Goal: Task Accomplishment & Management: Use online tool/utility

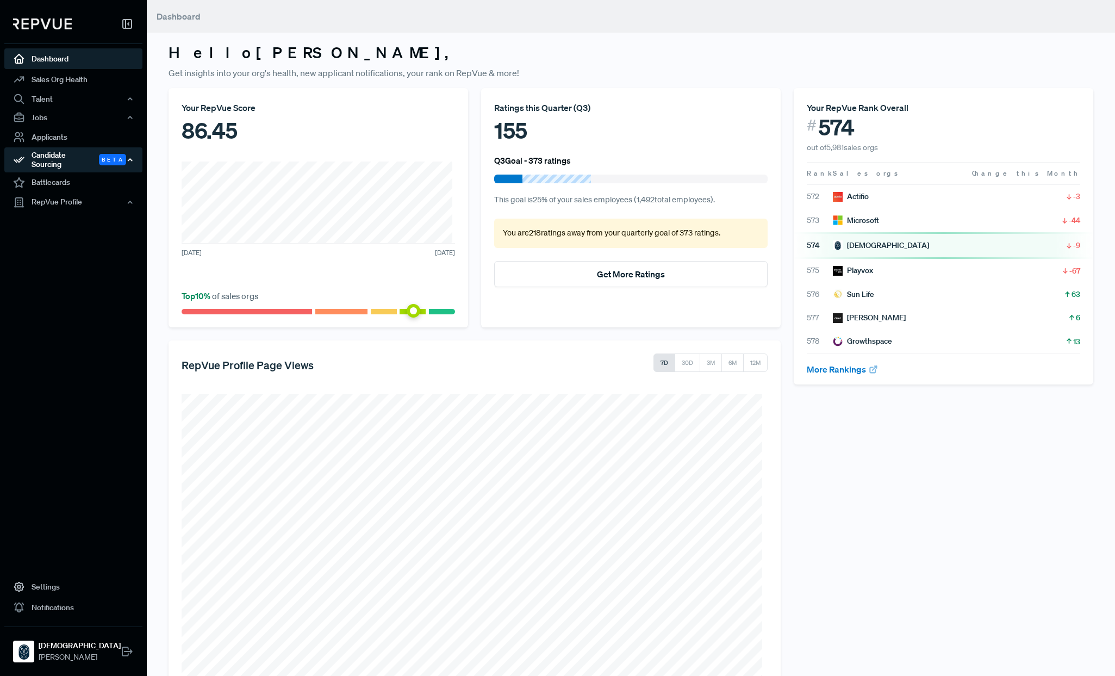
click at [73, 160] on div "Candidate Sourcing Beta" at bounding box center [73, 159] width 138 height 25
click at [64, 179] on link "Source Candidates" at bounding box center [88, 189] width 138 height 28
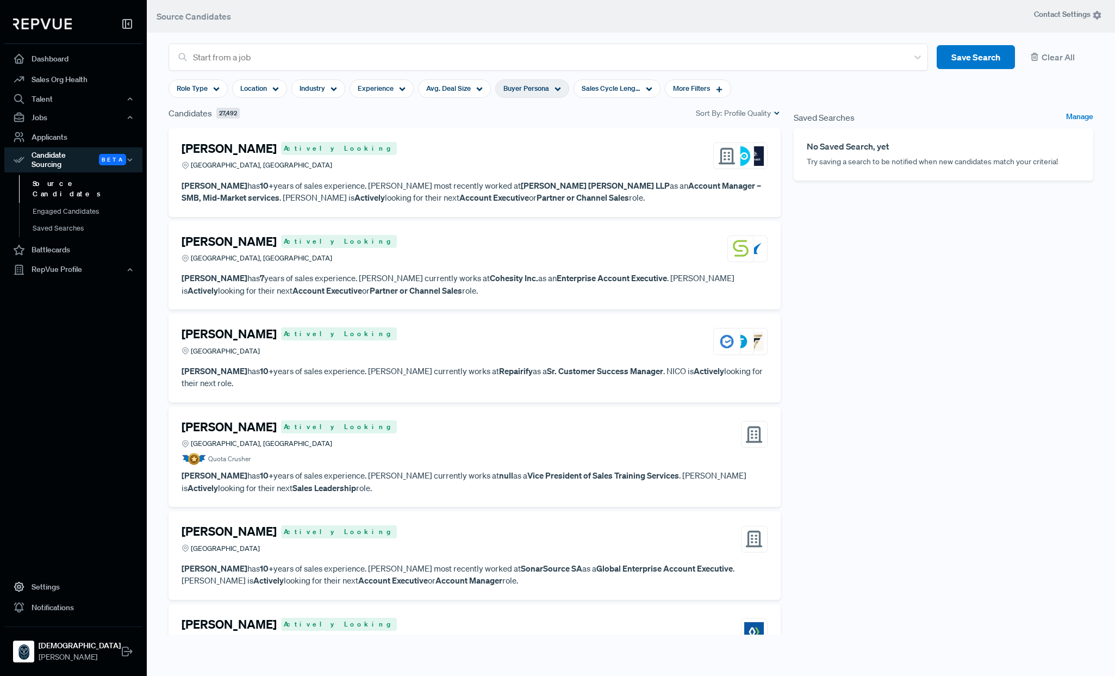
click at [547, 86] on div "Buyer Persona" at bounding box center [532, 88] width 74 height 18
click at [716, 90] on use at bounding box center [719, 89] width 6 height 6
click at [715, 149] on input "search" at bounding box center [696, 147] width 152 height 18
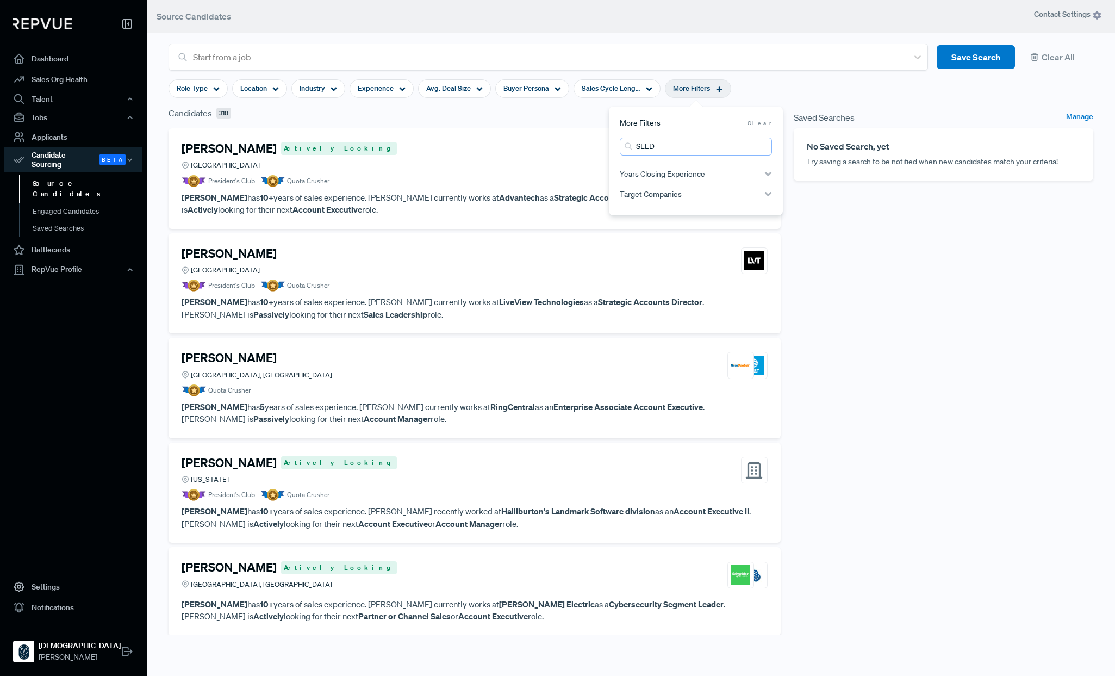
type input "SLED"
click at [827, 235] on div "Saved Searches Manage No Saved Search, yet Try saving a search to be notified w…" at bounding box center [943, 371] width 313 height 528
click at [195, 88] on span "Role Type" at bounding box center [192, 88] width 31 height 10
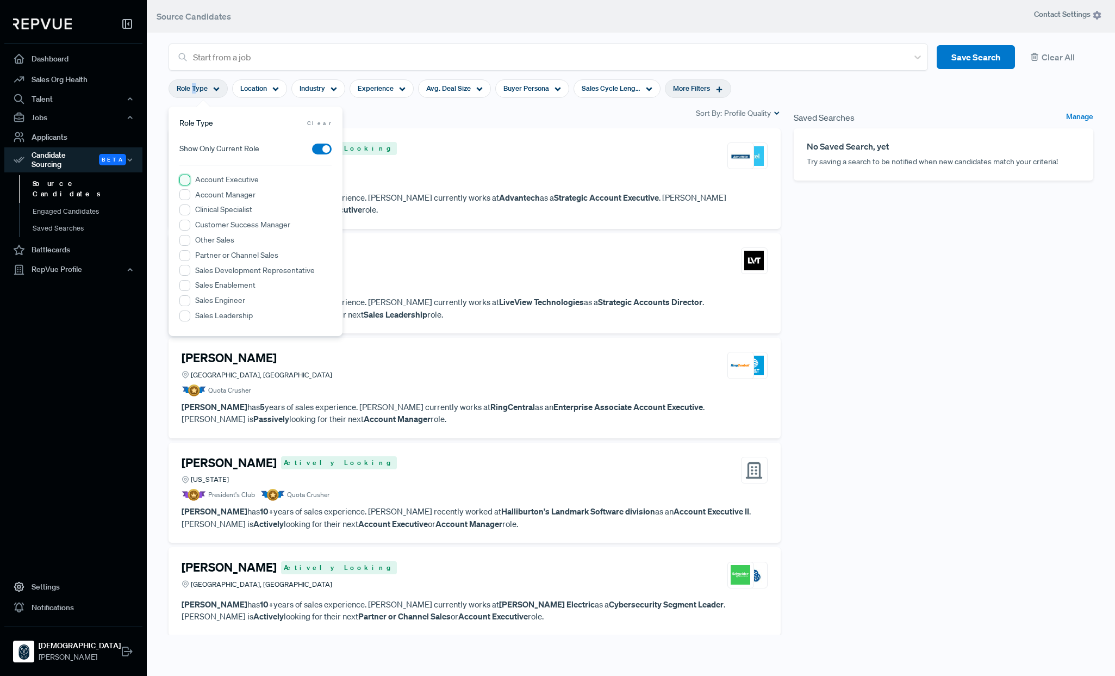
click at [185, 178] on Executive "Account Executive" at bounding box center [184, 179] width 11 height 11
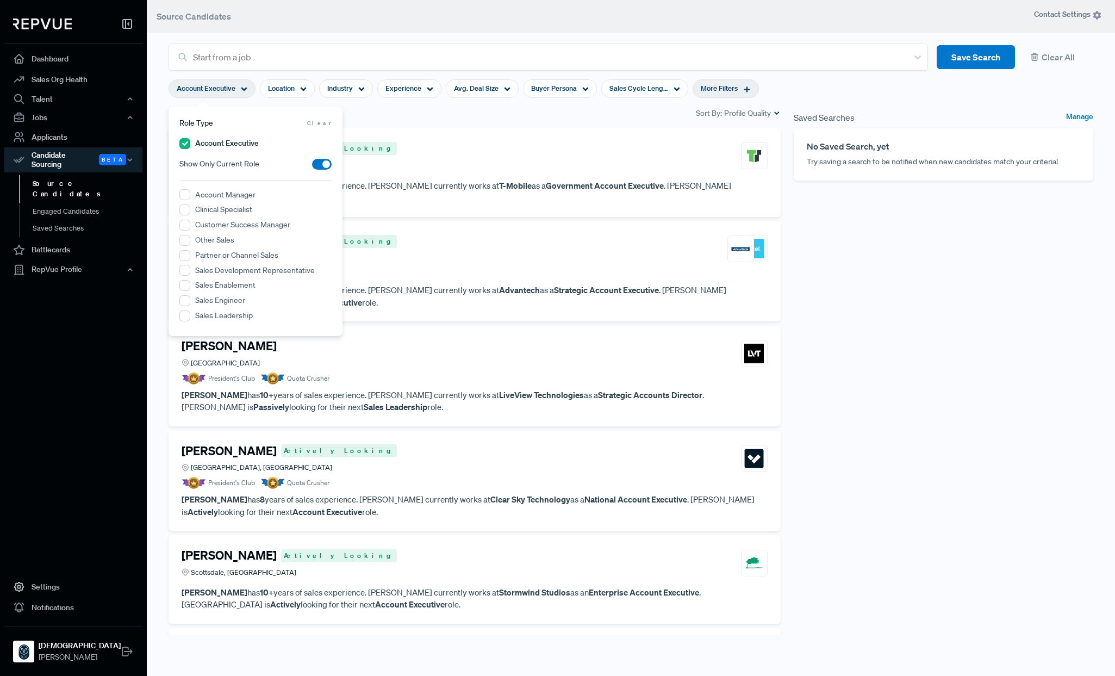
click at [887, 321] on div "Saved Searches Manage No Saved Search, yet Try saving a search to be notified w…" at bounding box center [943, 371] width 313 height 528
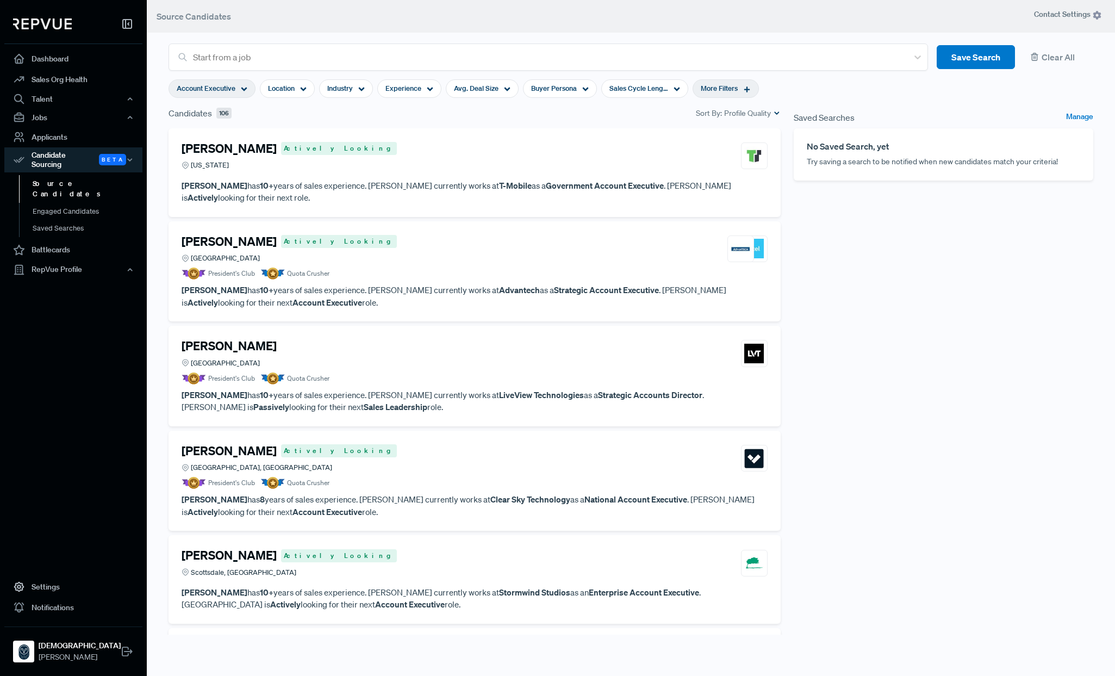
click at [231, 180] on p "[PERSON_NAME] has 10+ years of sales experience. [PERSON_NAME] currently works …" at bounding box center [475, 191] width 586 height 24
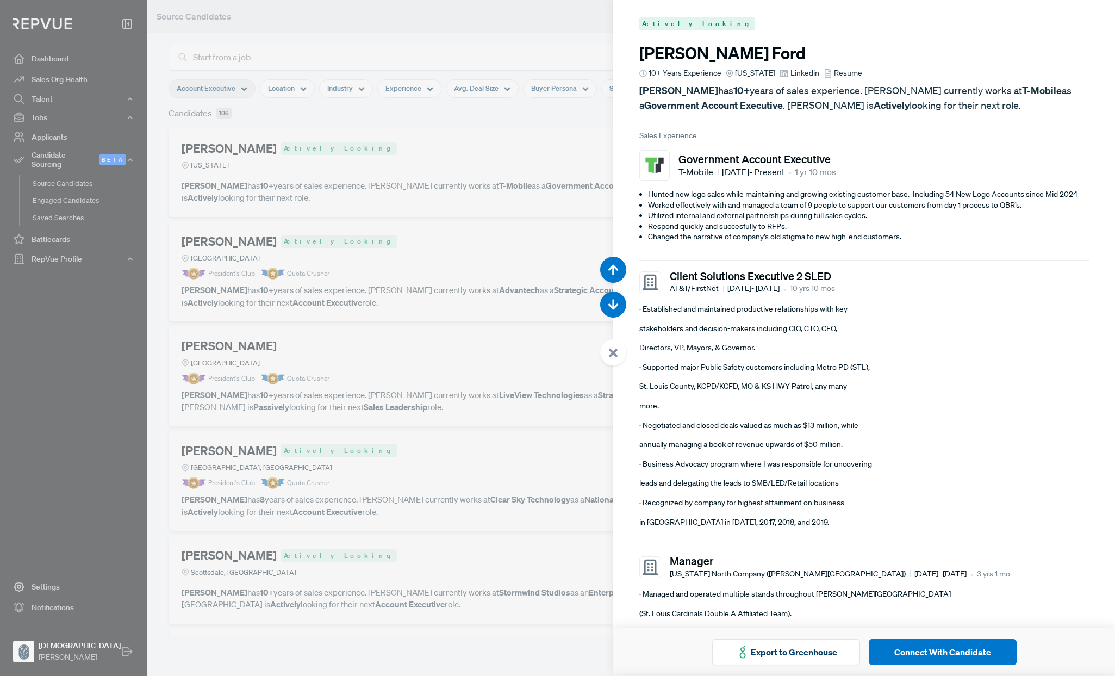
click at [515, 142] on div at bounding box center [557, 338] width 1115 height 676
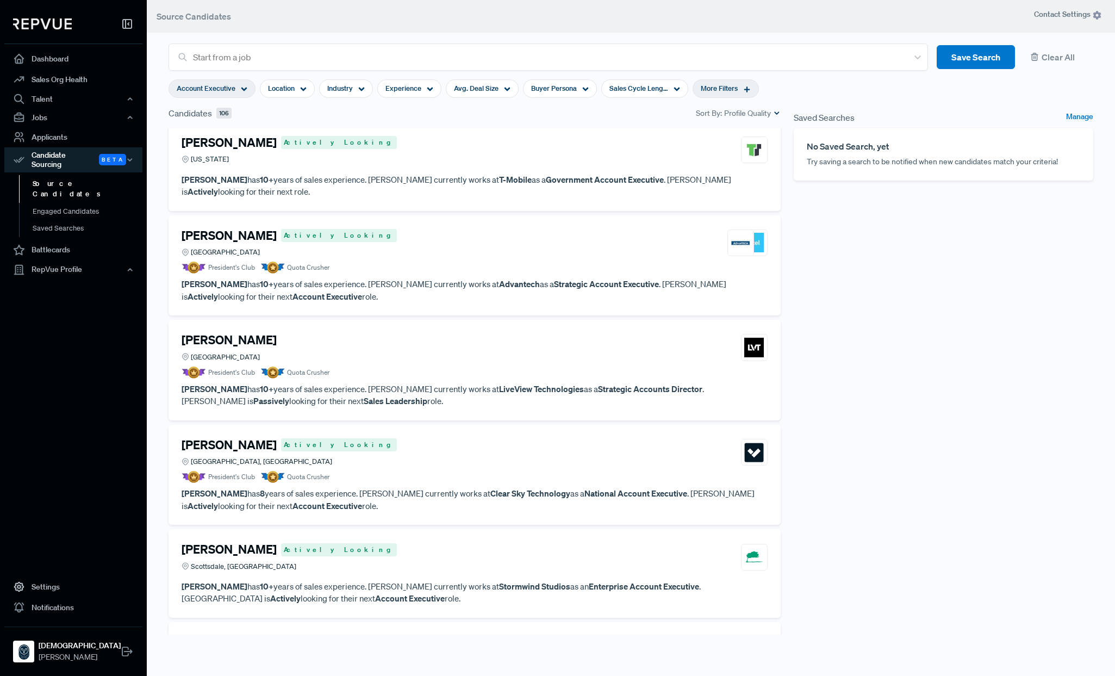
scroll to position [7, 0]
click at [217, 239] on h4 "[PERSON_NAME]" at bounding box center [229, 235] width 95 height 14
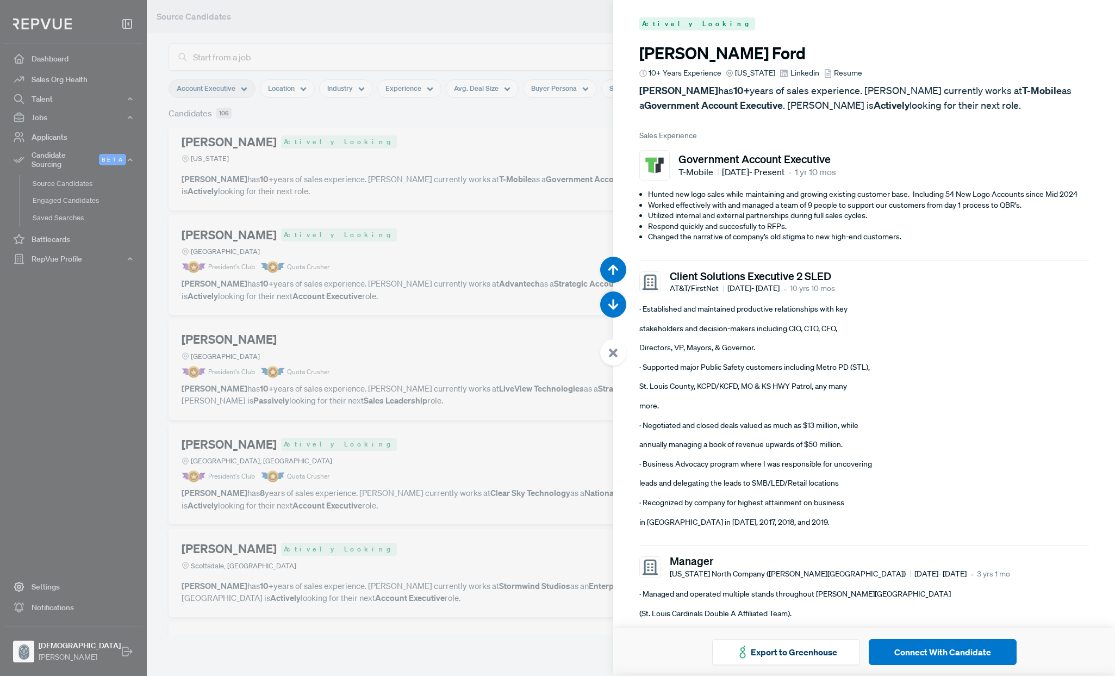
scroll to position [676, 0]
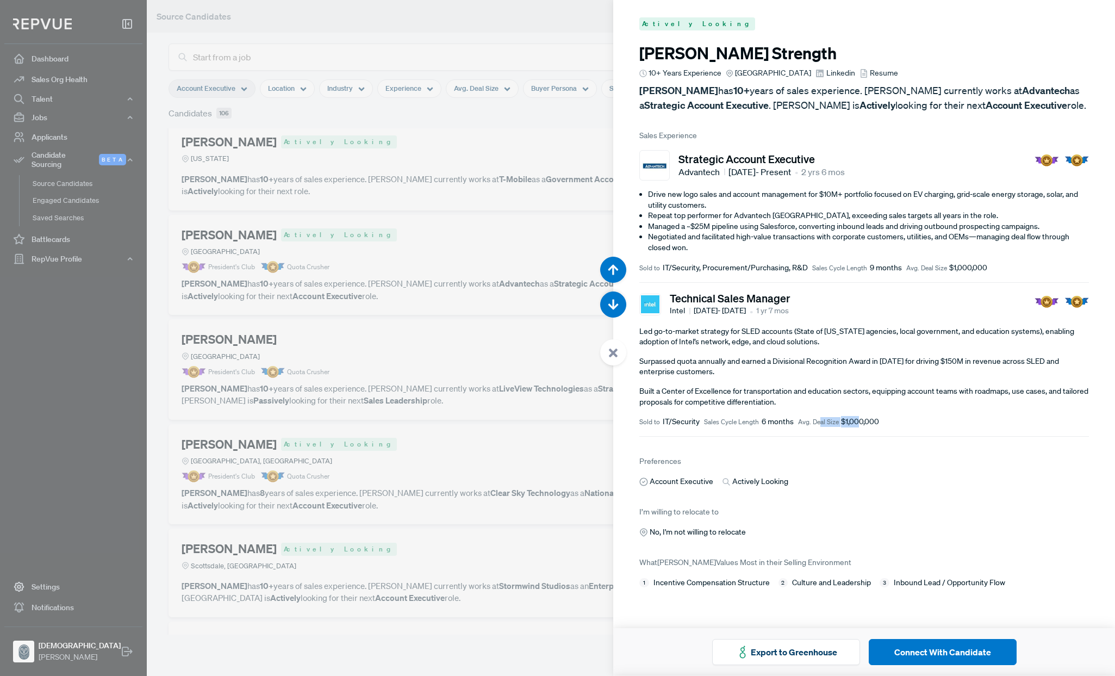
drag, startPoint x: 820, startPoint y: 425, endPoint x: 860, endPoint y: 426, distance: 40.2
click at [860, 426] on div "Avg. Deal Size $1,000,000" at bounding box center [839, 421] width 82 height 11
click at [857, 427] on article "Technical Sales Manager Intel [DATE] - [DATE] • 1 yr 7 mos Led go-to-market str…" at bounding box center [863, 360] width 449 height 154
click at [449, 340] on div at bounding box center [557, 338] width 1115 height 676
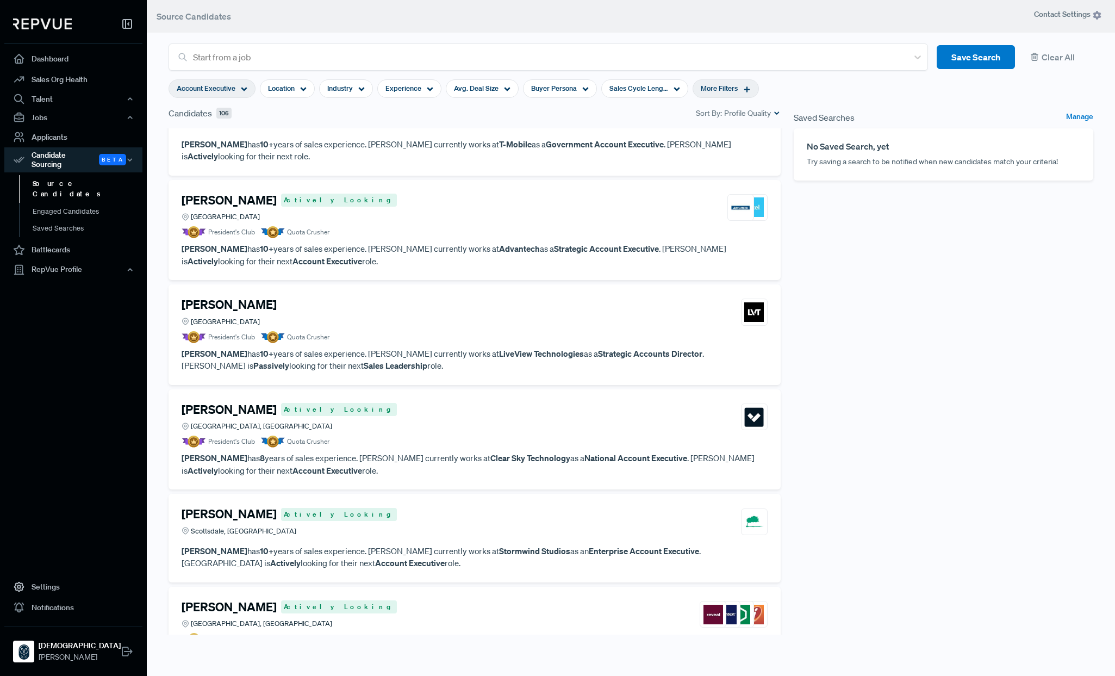
scroll to position [49, 0]
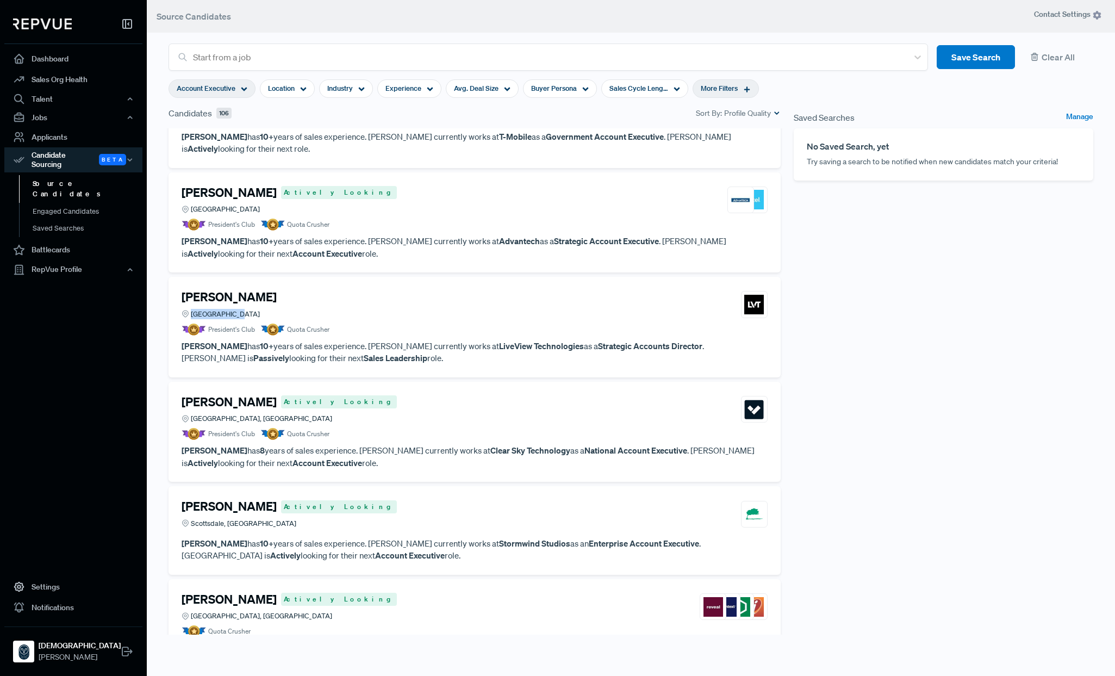
click at [315, 309] on div "[PERSON_NAME] [GEOGRAPHIC_DATA]" at bounding box center [475, 304] width 586 height 29
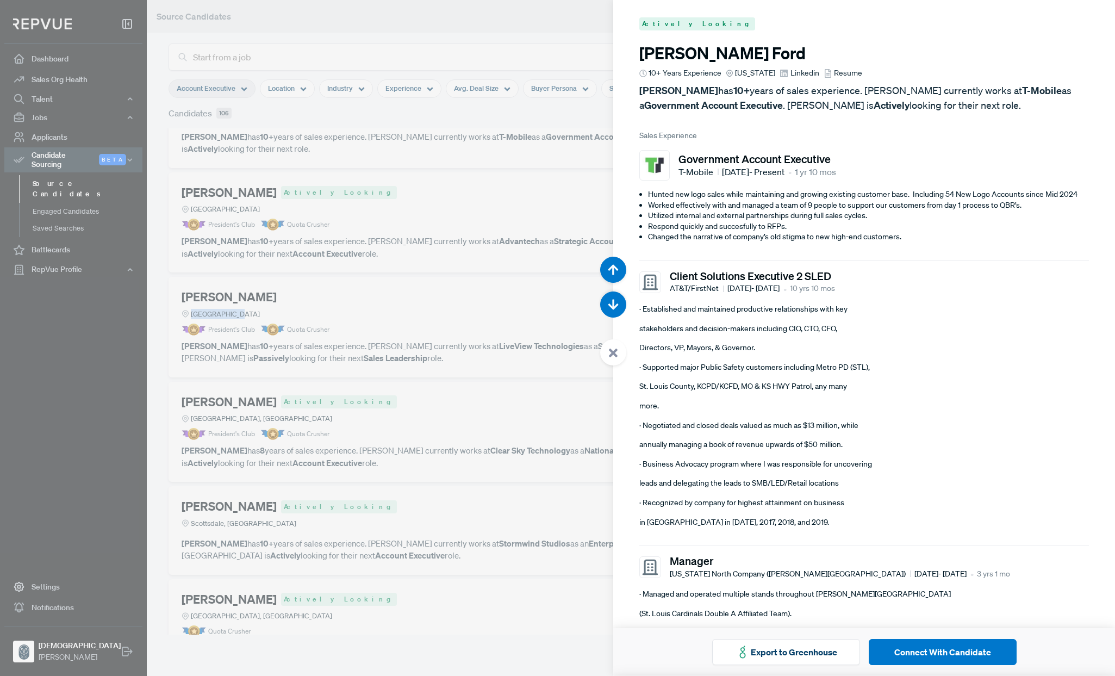
scroll to position [1351, 0]
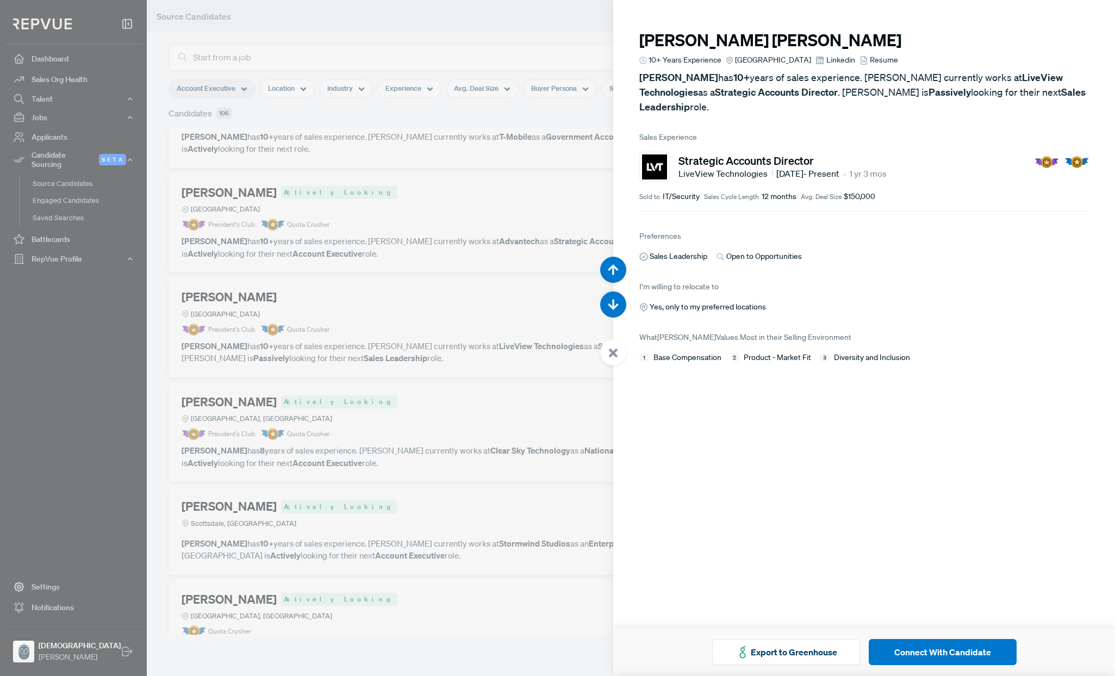
click at [549, 221] on div at bounding box center [557, 338] width 1115 height 676
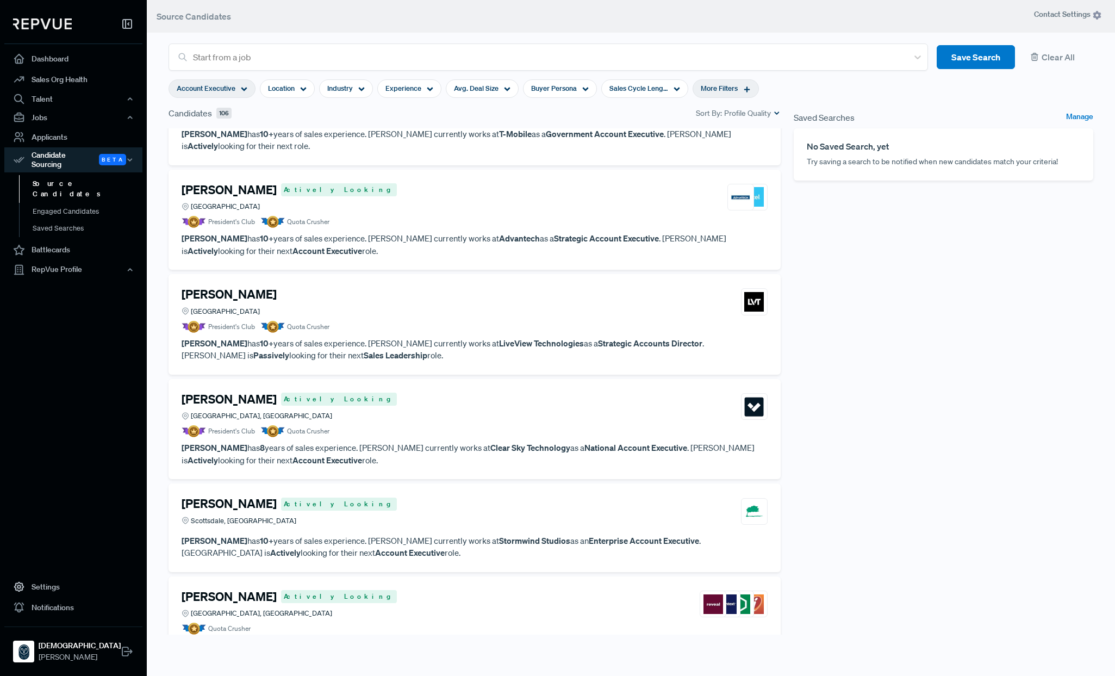
scroll to position [62, 0]
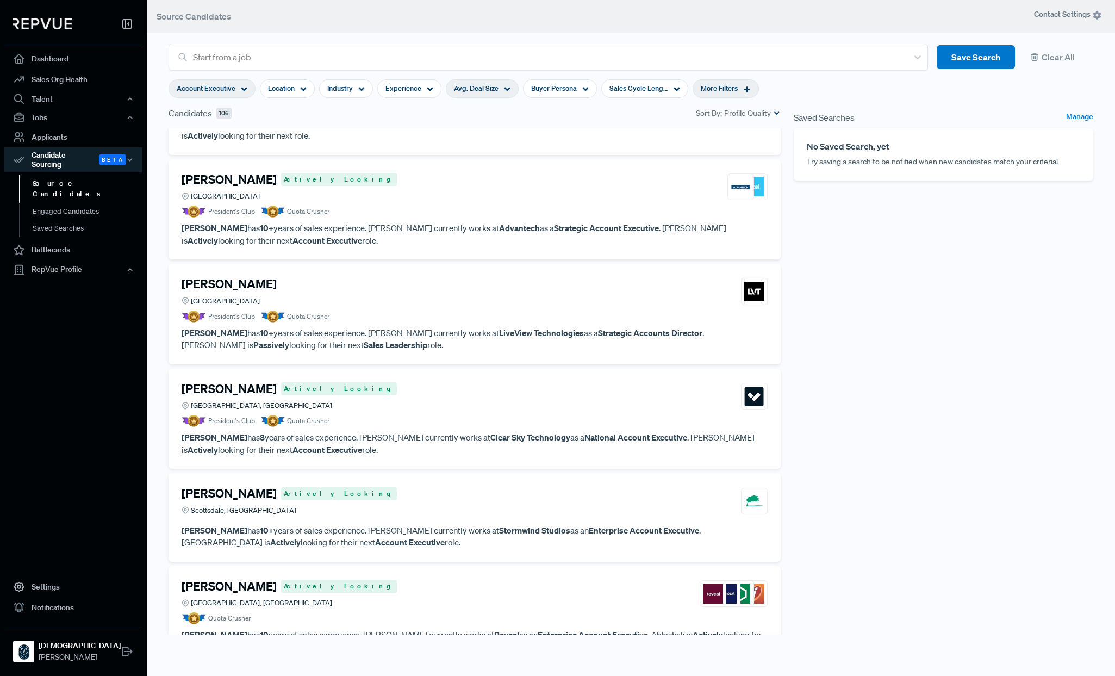
click at [483, 90] on span "Avg. Deal Size" at bounding box center [476, 88] width 45 height 10
drag, startPoint x: 533, startPoint y: 146, endPoint x: 430, endPoint y: 141, distance: 103.4
click at [430, 141] on div at bounding box center [430, 144] width 8 height 8
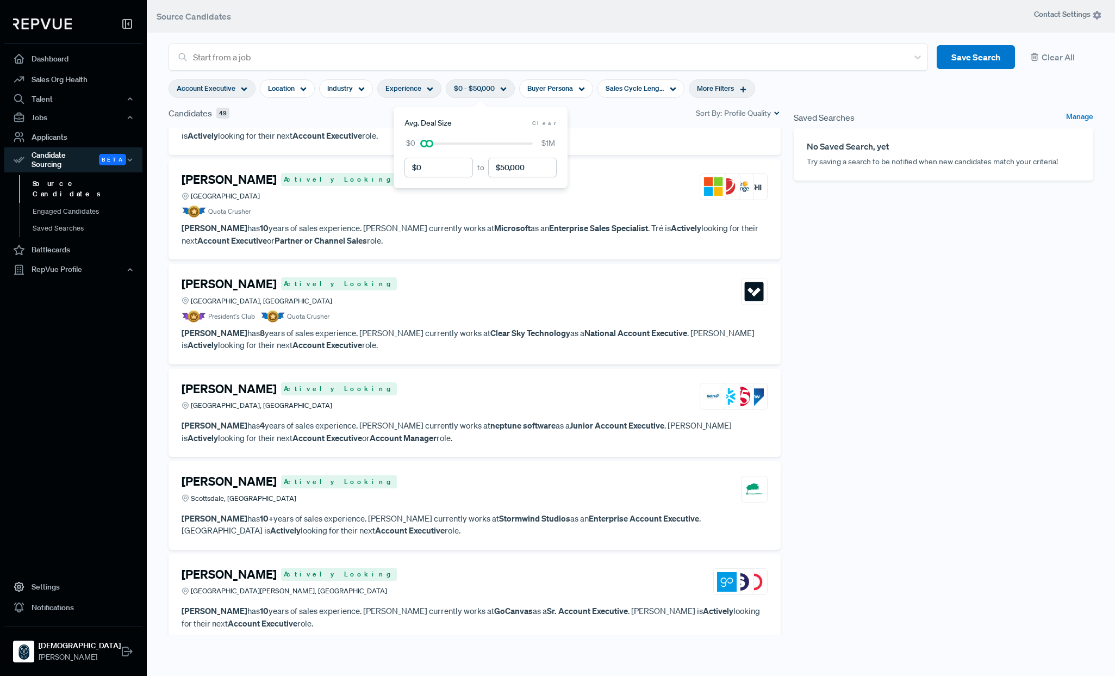
drag, startPoint x: 405, startPoint y: 91, endPoint x: 395, endPoint y: 89, distance: 10.5
click at [405, 91] on span "Experience" at bounding box center [403, 88] width 36 height 10
type input "5 Years"
drag, startPoint x: 457, startPoint y: 145, endPoint x: 397, endPoint y: 142, distance: 59.3
click at [397, 142] on div at bounding box center [401, 144] width 8 height 8
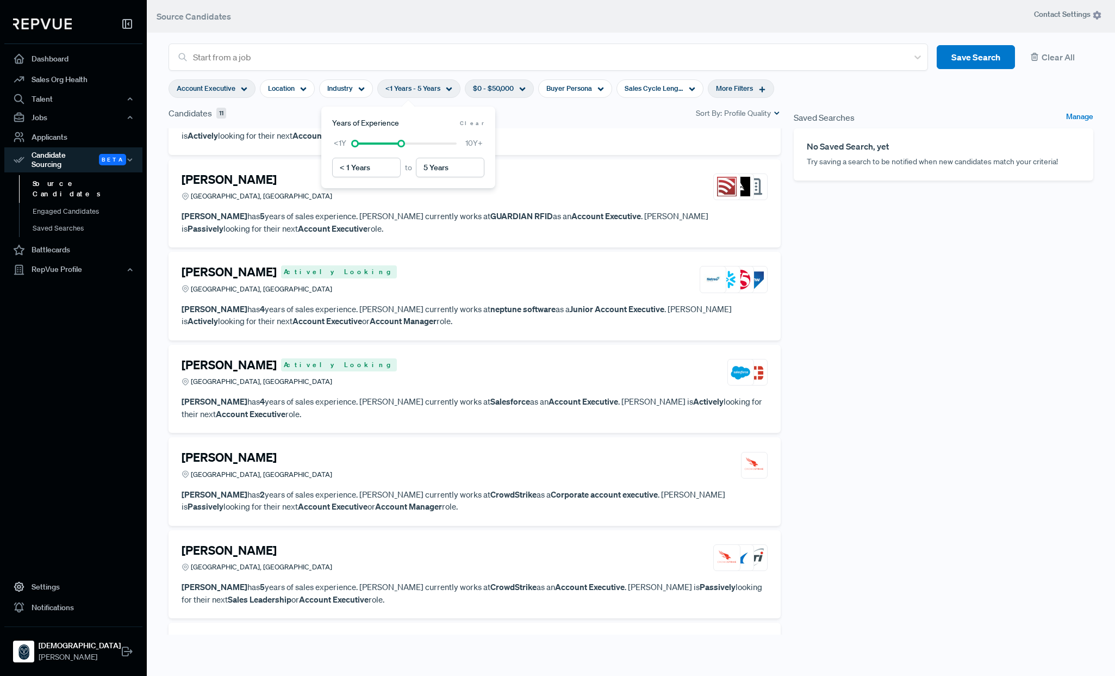
drag, startPoint x: 930, startPoint y: 374, endPoint x: 923, endPoint y: 371, distance: 7.6
click at [930, 374] on div "Saved Searches Manage No Saved Search, yet Try saving a search to be notified w…" at bounding box center [943, 371] width 313 height 528
click at [239, 203] on article "[PERSON_NAME] [GEOGRAPHIC_DATA], [GEOGRAPHIC_DATA]" at bounding box center [475, 189] width 586 height 34
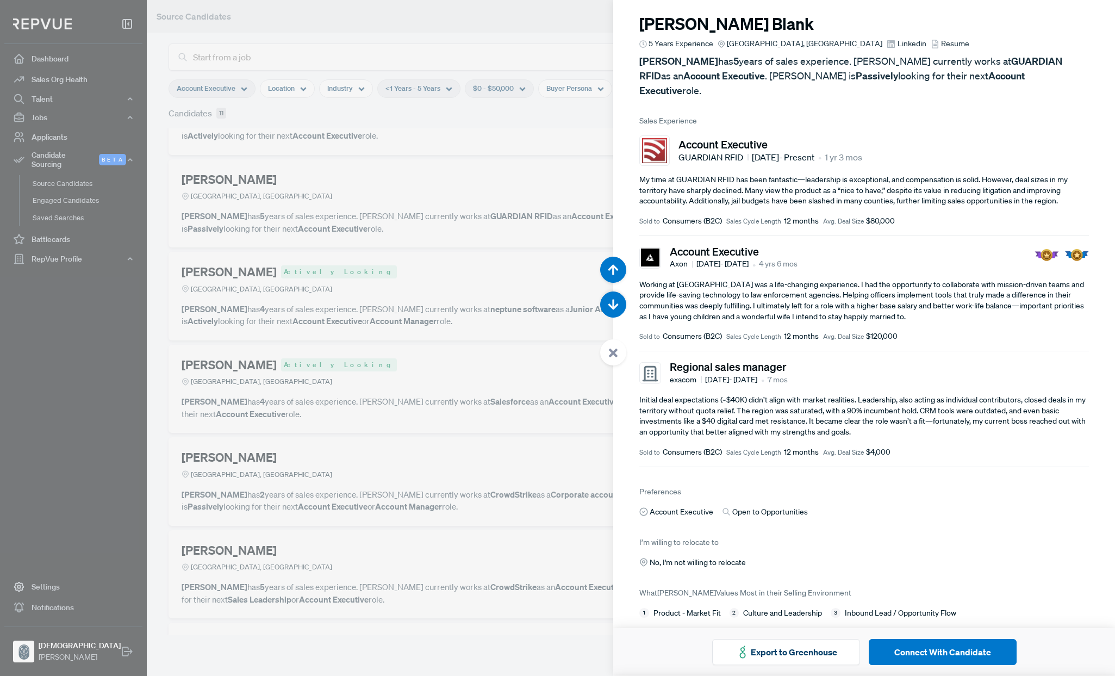
scroll to position [22, 0]
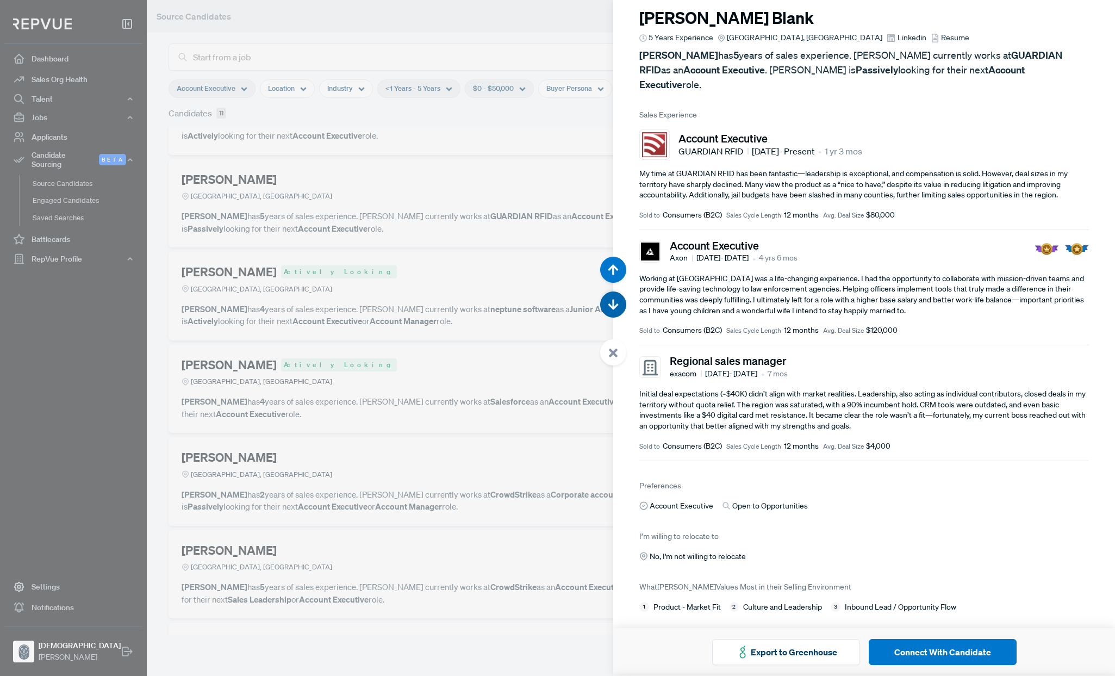
click at [614, 305] on icon "button" at bounding box center [613, 304] width 11 height 11
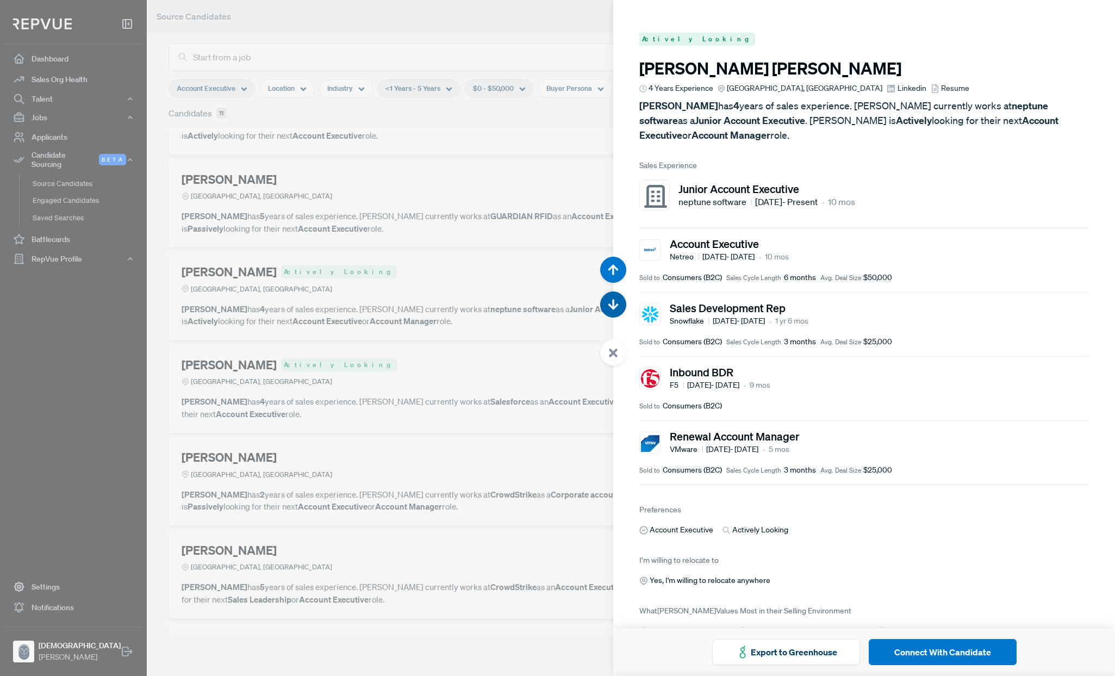
scroll to position [1351, 0]
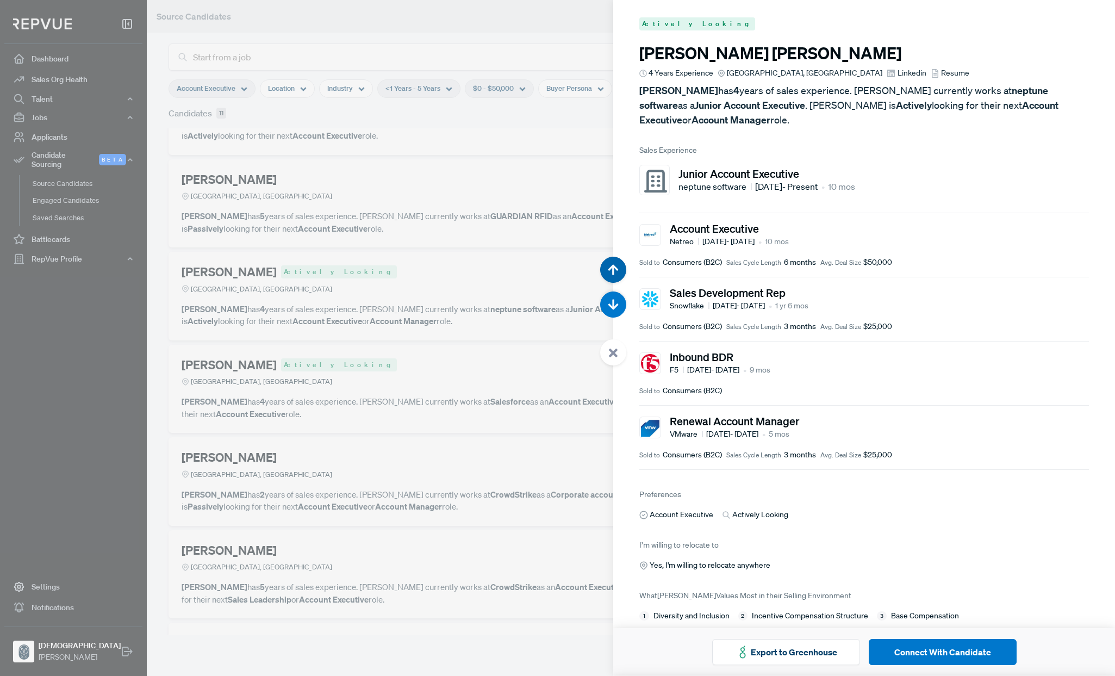
click at [613, 268] on use "button" at bounding box center [613, 269] width 10 height 10
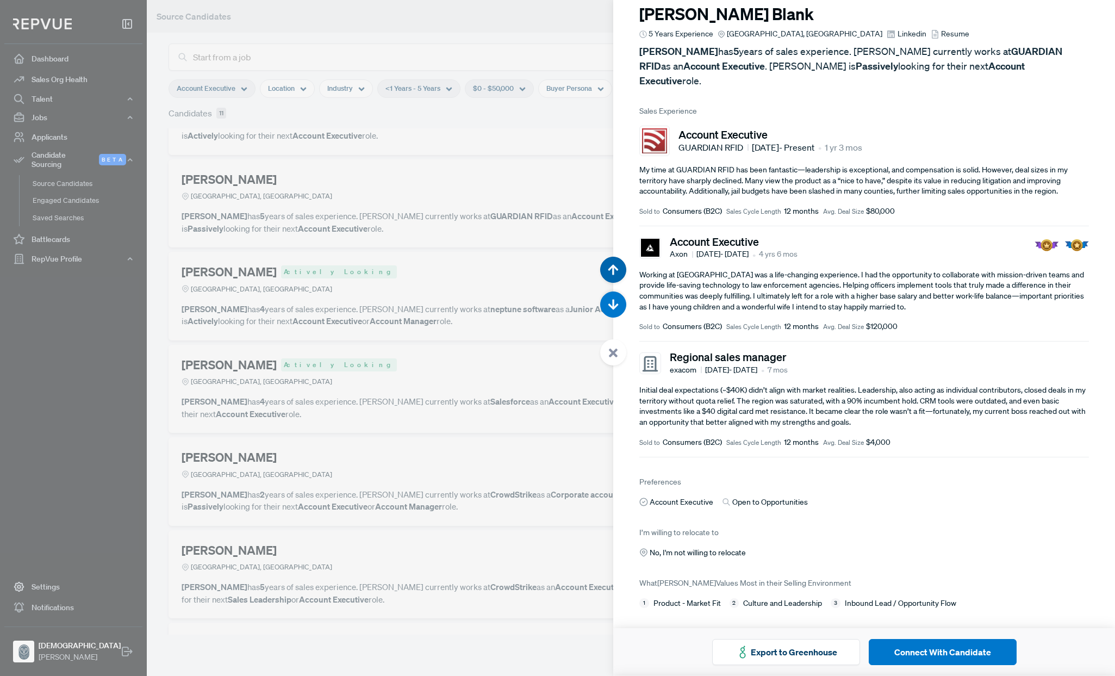
scroll to position [676, 0]
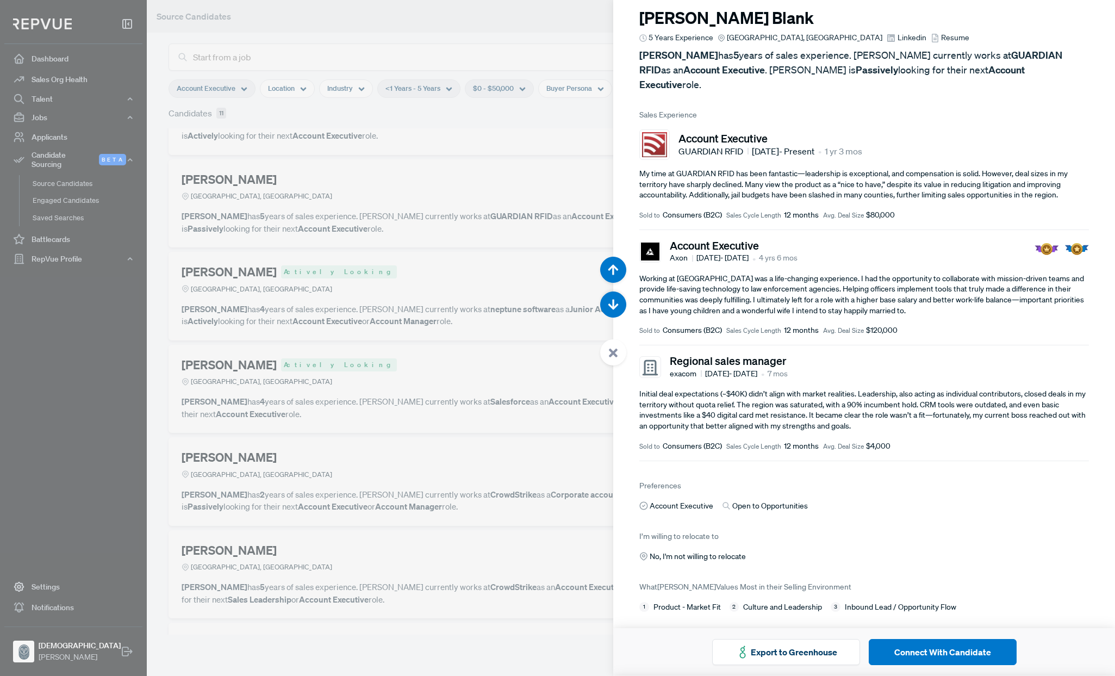
click at [433, 367] on div at bounding box center [557, 338] width 1115 height 676
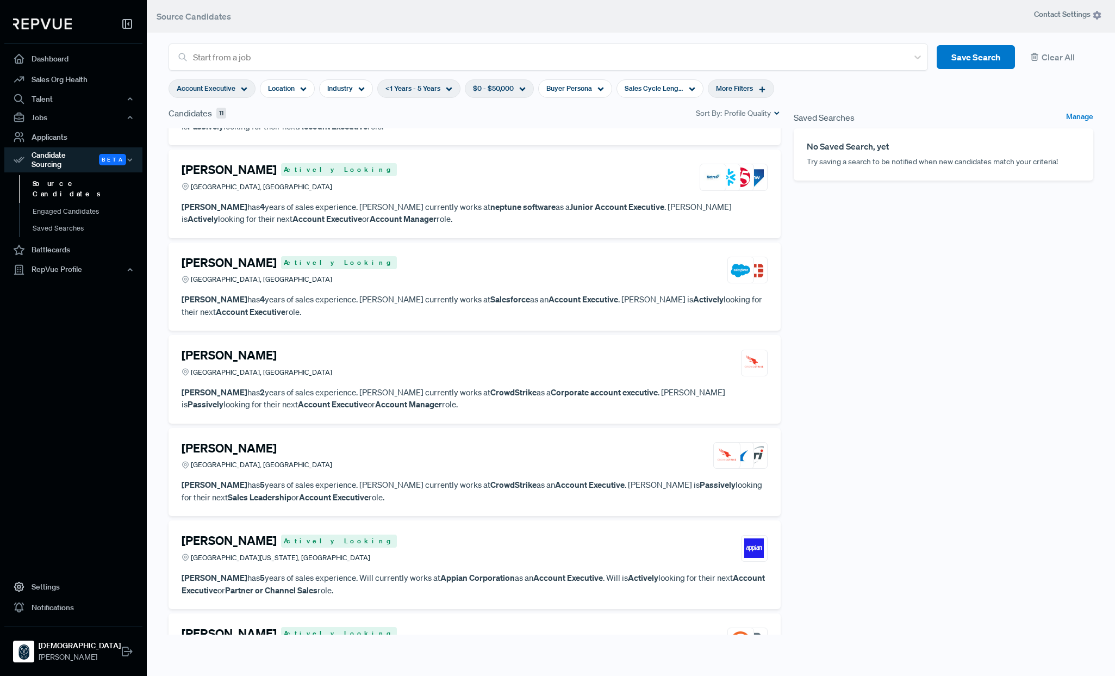
scroll to position [167, 0]
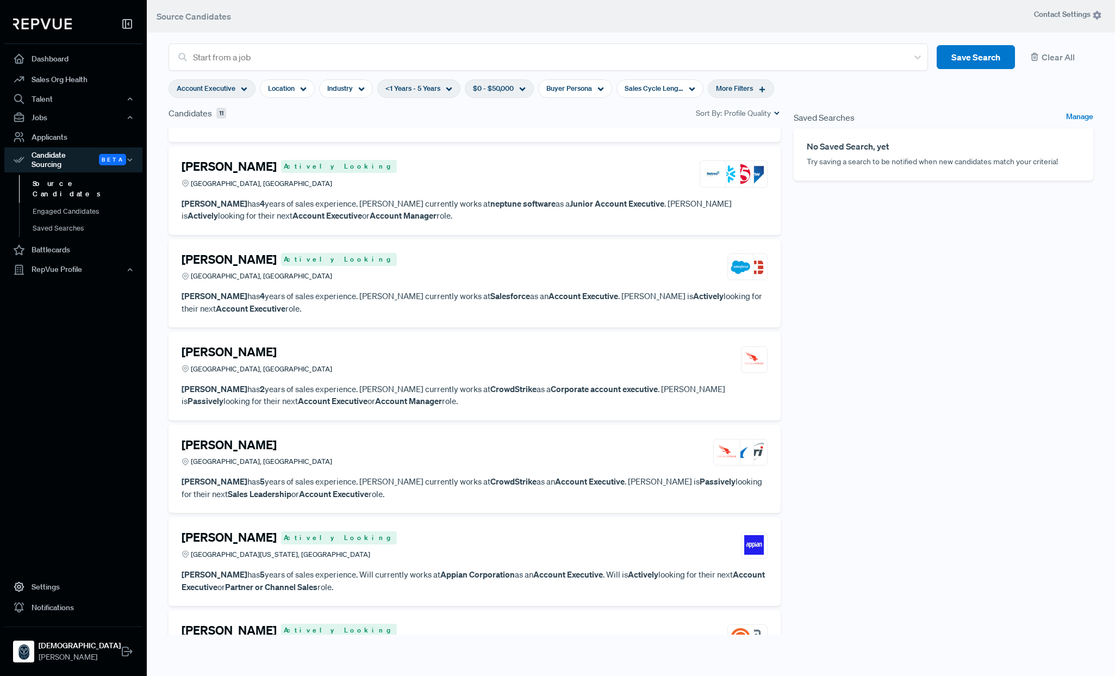
click at [312, 293] on p "[PERSON_NAME] has 4 years of sales experience. [PERSON_NAME] currently works at…" at bounding box center [475, 302] width 586 height 24
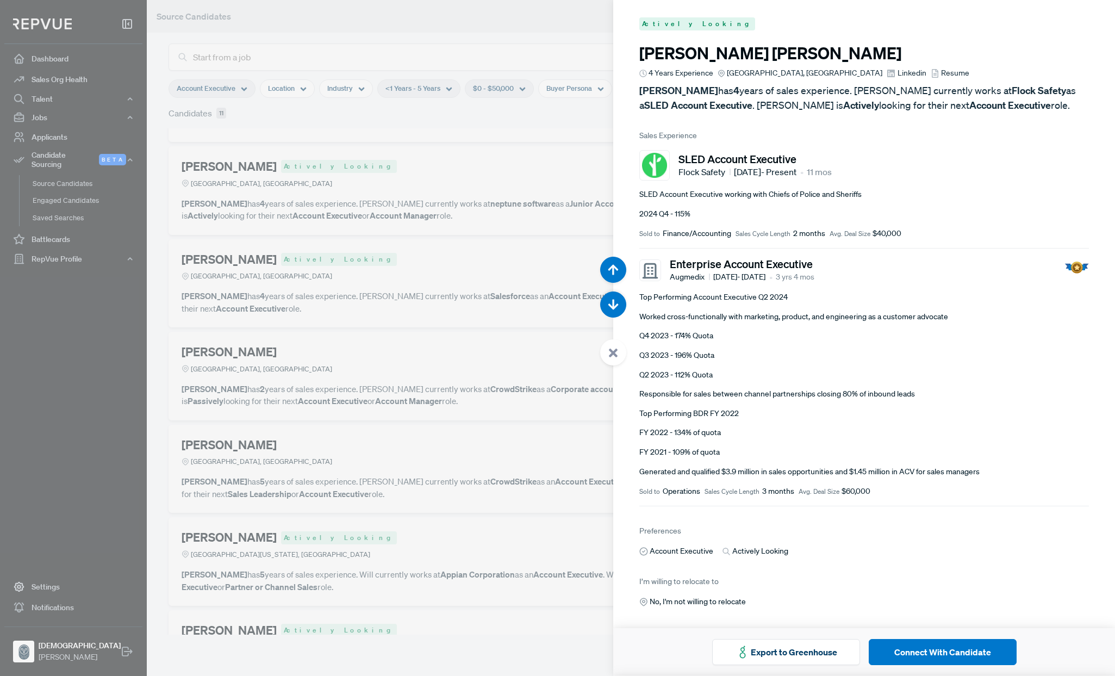
scroll to position [2027, 0]
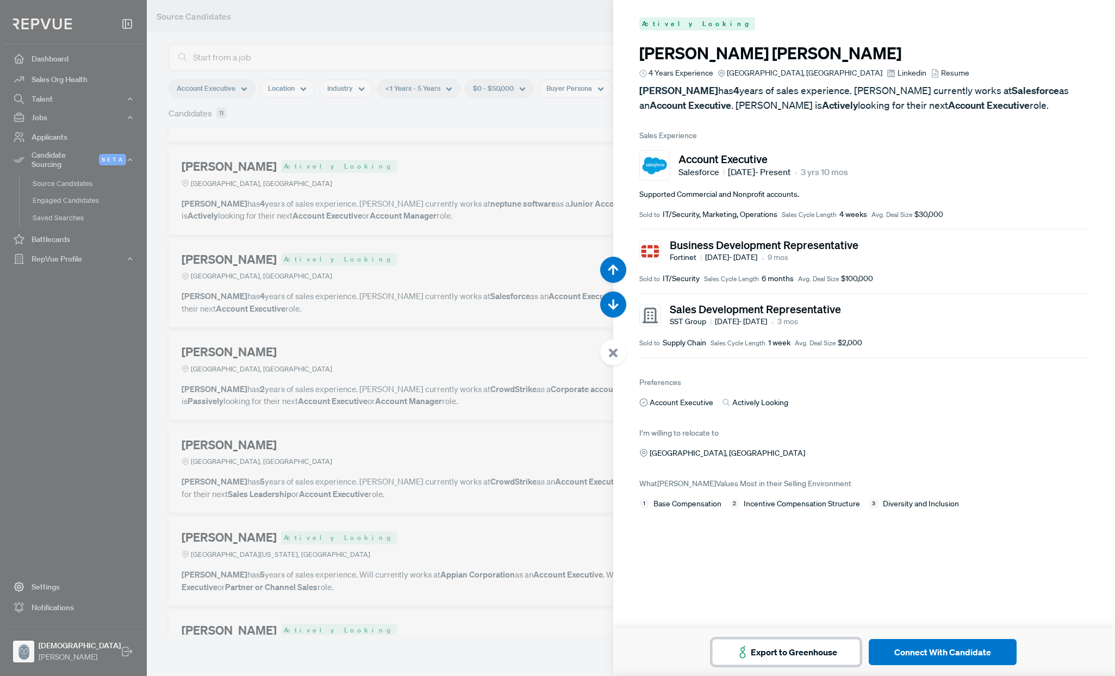
click at [783, 653] on button "Export to Greenhouse" at bounding box center [786, 652] width 148 height 26
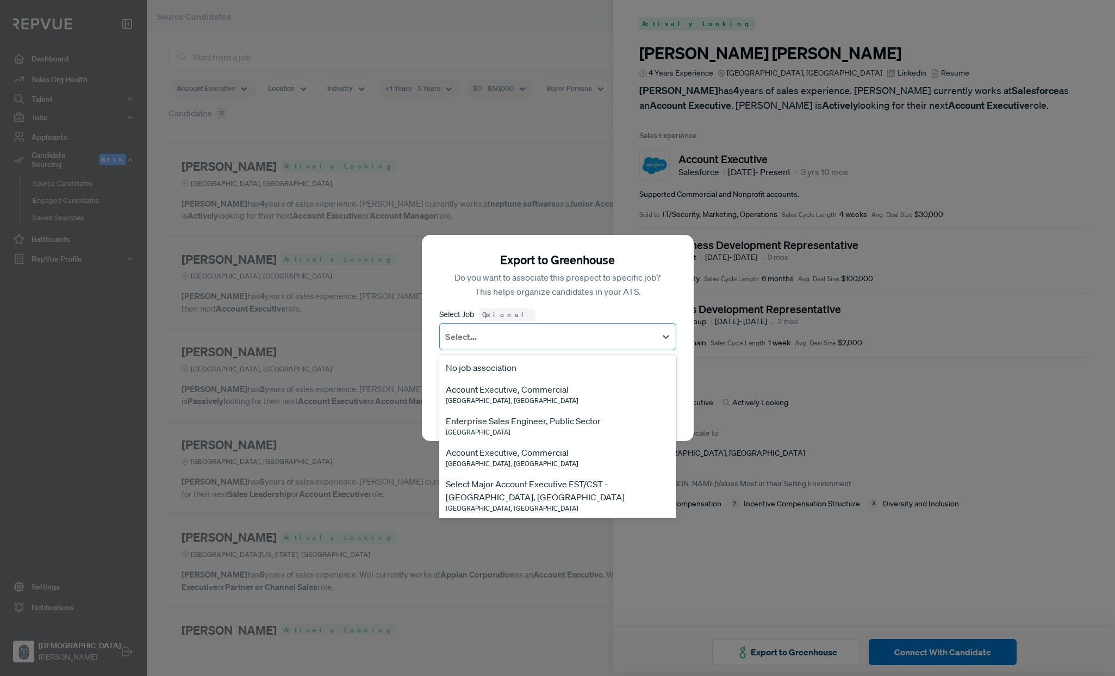
click at [505, 344] on div at bounding box center [547, 336] width 205 height 15
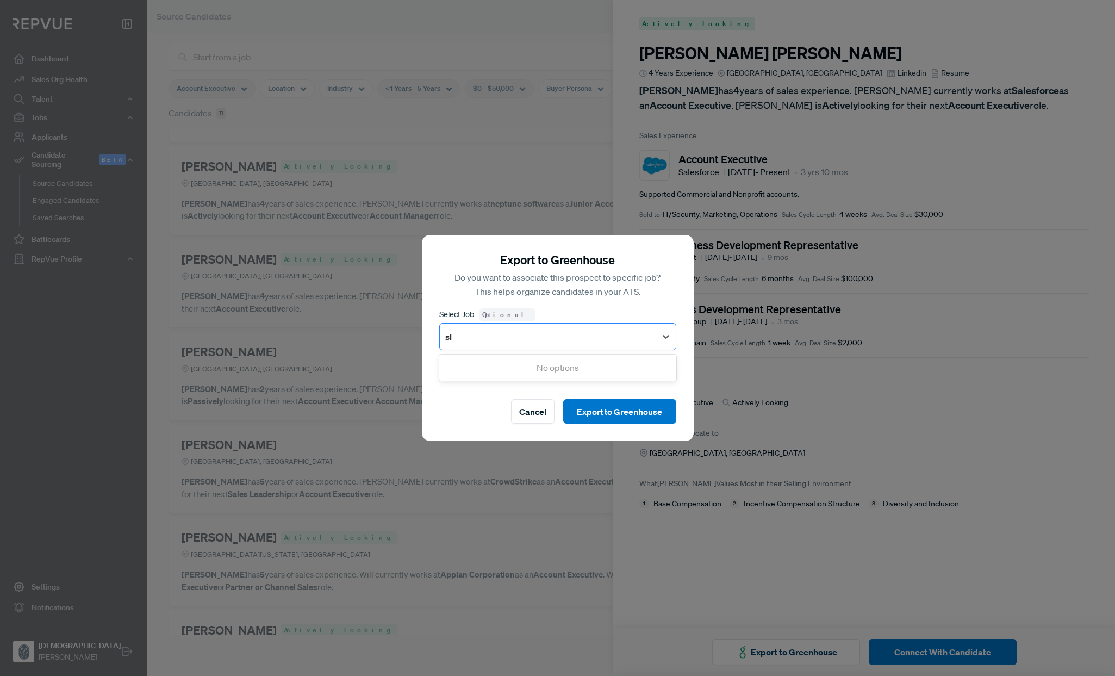
type input "s"
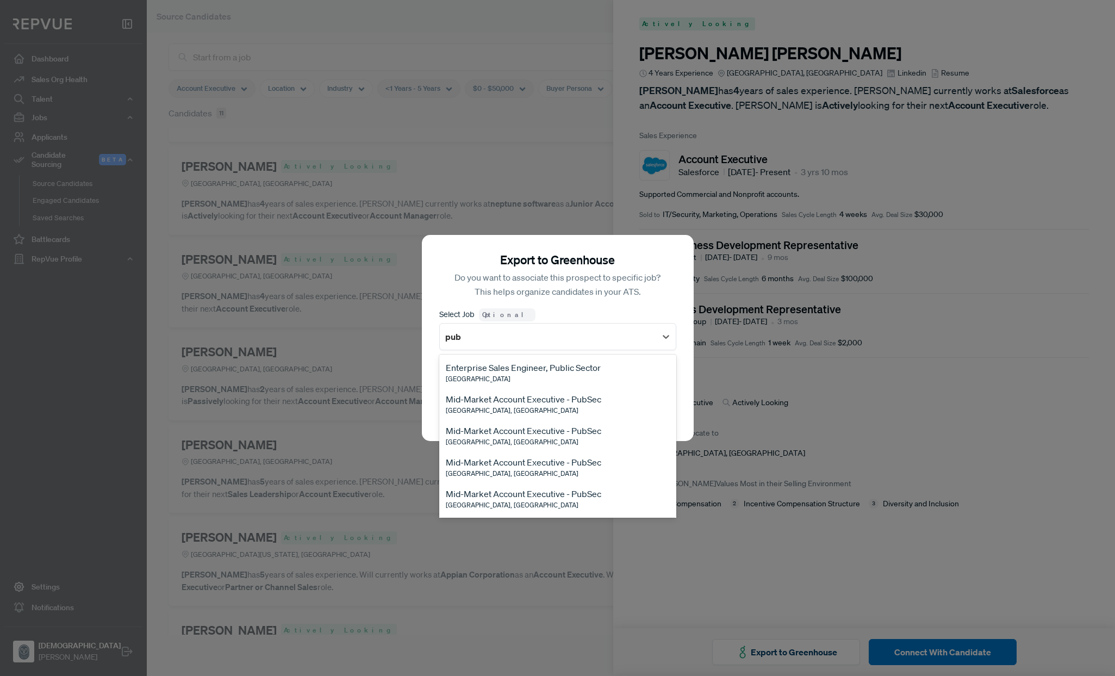
type input "pub"
click at [508, 205] on div "Export to Greenhouse Do you want to associate this prospect to specific job? Th…" at bounding box center [557, 338] width 1115 height 676
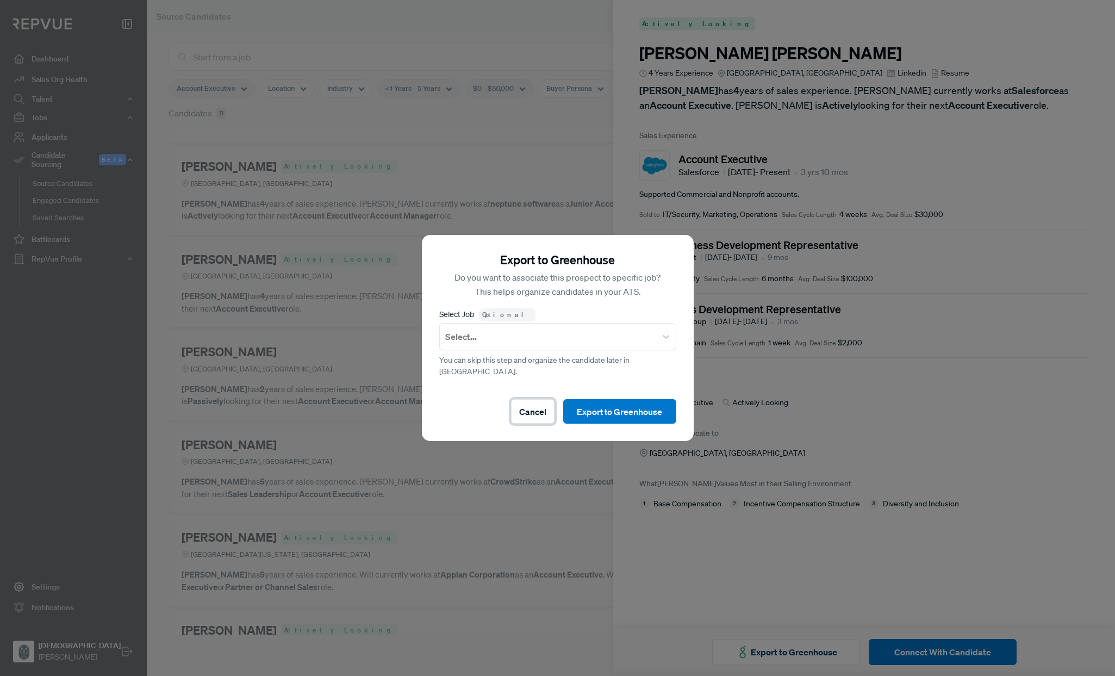
click at [544, 405] on button "Cancel" at bounding box center [532, 411] width 43 height 24
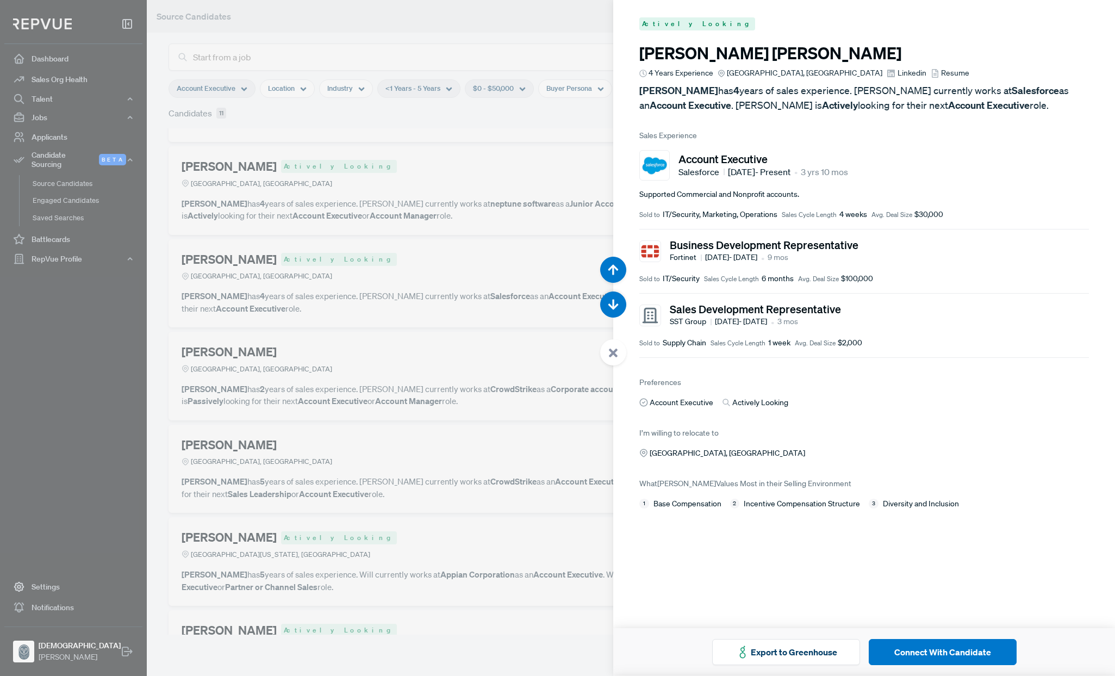
click at [525, 515] on div at bounding box center [557, 338] width 1115 height 676
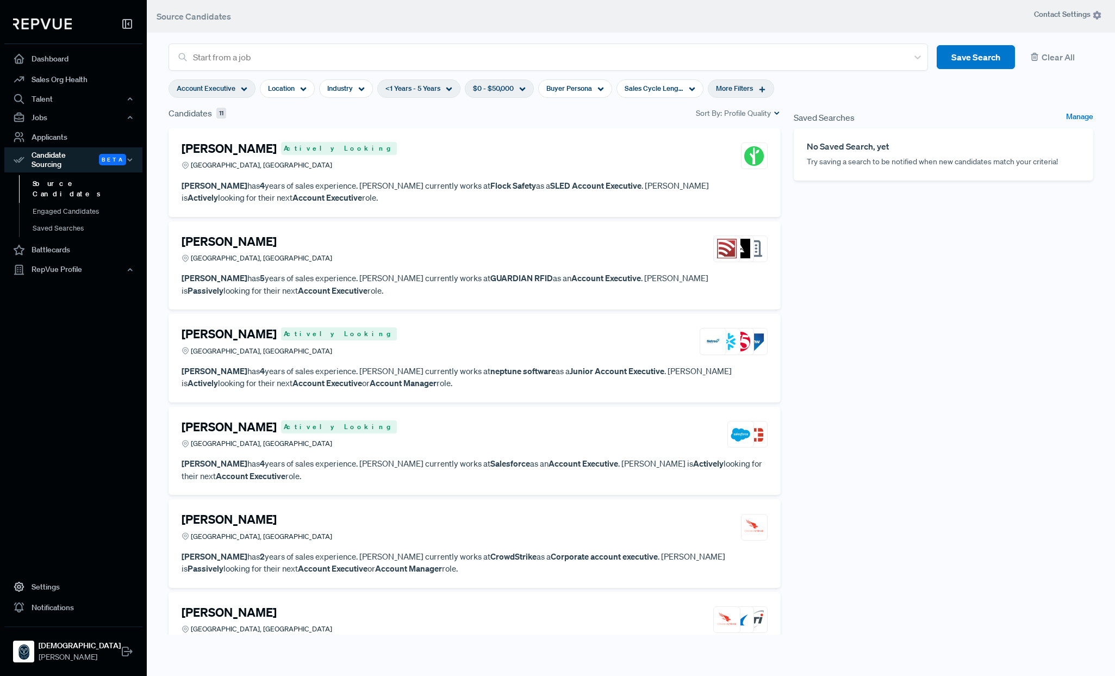
click at [745, 89] on span "More Filters" at bounding box center [734, 88] width 37 height 10
click at [900, 302] on div "Saved Searches Manage No Saved Search, yet Try saving a search to be notified w…" at bounding box center [943, 371] width 313 height 528
click at [649, 92] on span "Sales Cycle Length" at bounding box center [654, 88] width 59 height 10
drag, startPoint x: 516, startPoint y: 113, endPoint x: 561, endPoint y: 98, distance: 48.0
click at [516, 113] on div "Candidates 11 Sort By: Profile Quality" at bounding box center [474, 113] width 612 height 13
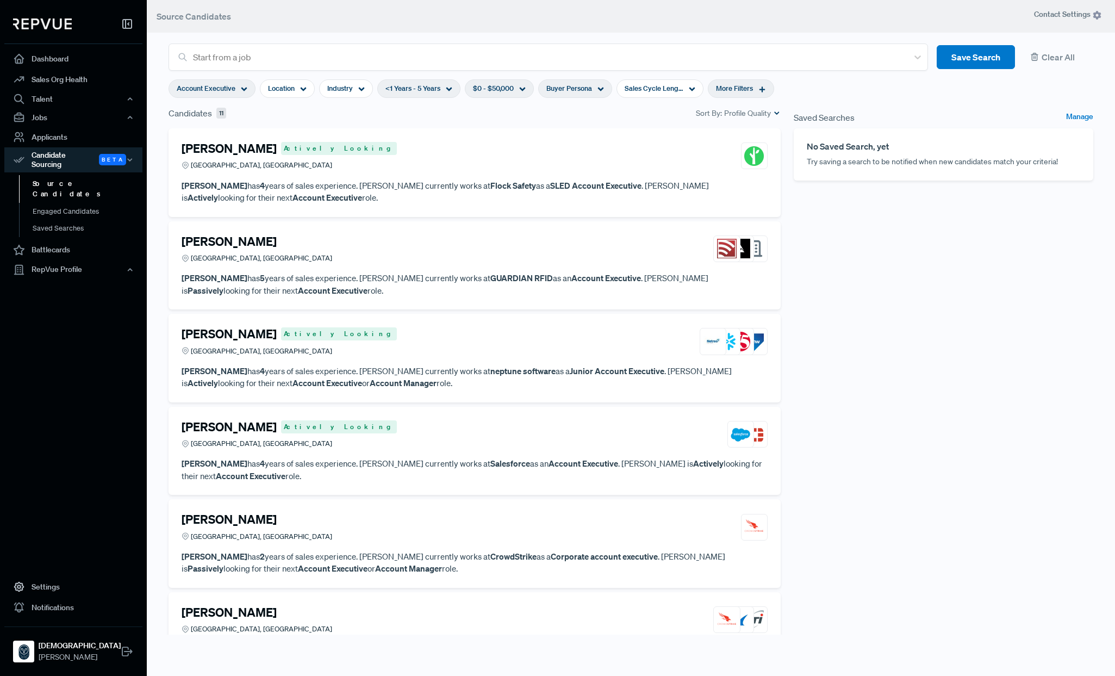
click at [569, 90] on span "Buyer Persona" at bounding box center [569, 88] width 46 height 10
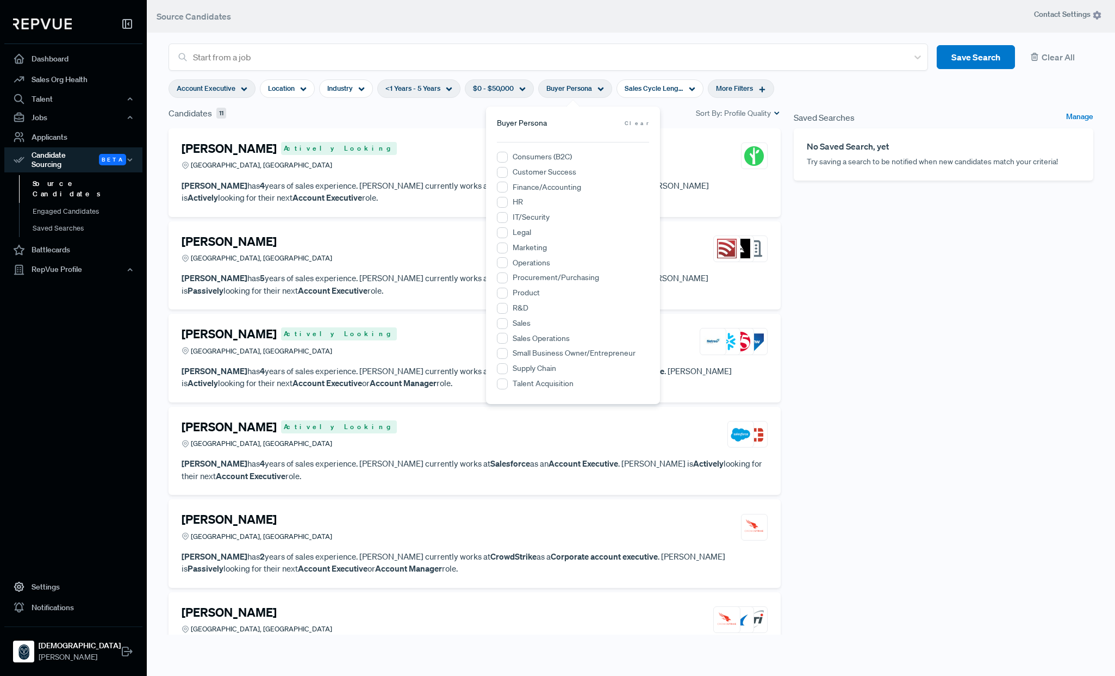
click at [976, 296] on div "Saved Searches Manage No Saved Search, yet Try saving a search to be notified w…" at bounding box center [943, 371] width 313 height 528
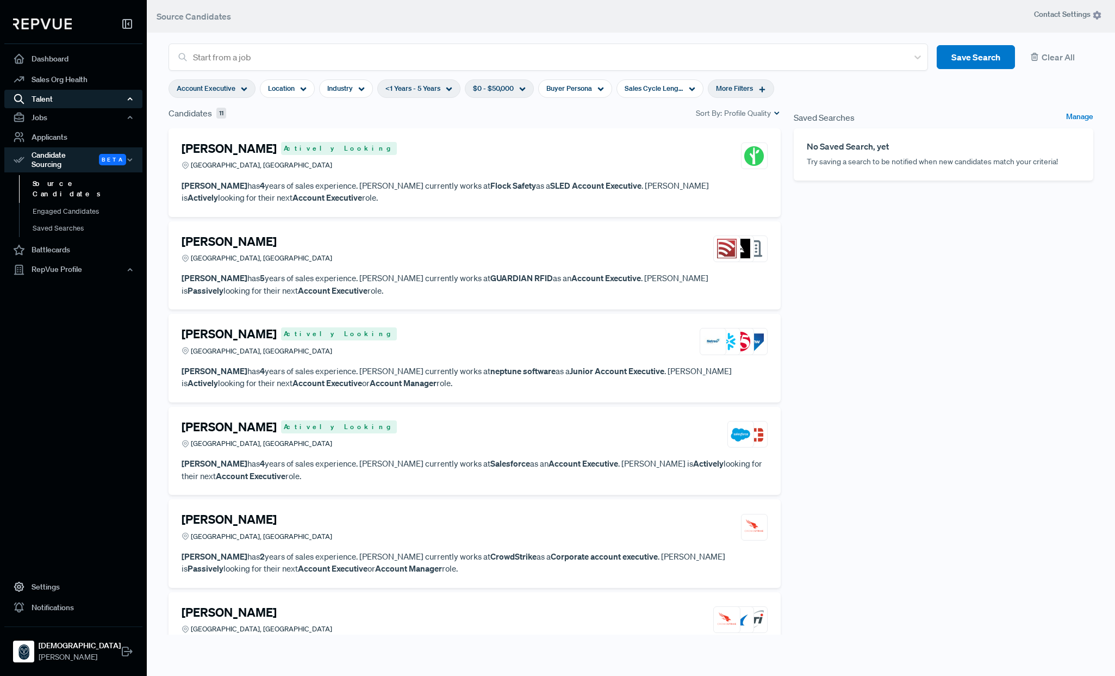
drag, startPoint x: 49, startPoint y: 101, endPoint x: 47, endPoint y: 108, distance: 7.1
click at [51, 98] on div "Talent" at bounding box center [73, 99] width 138 height 18
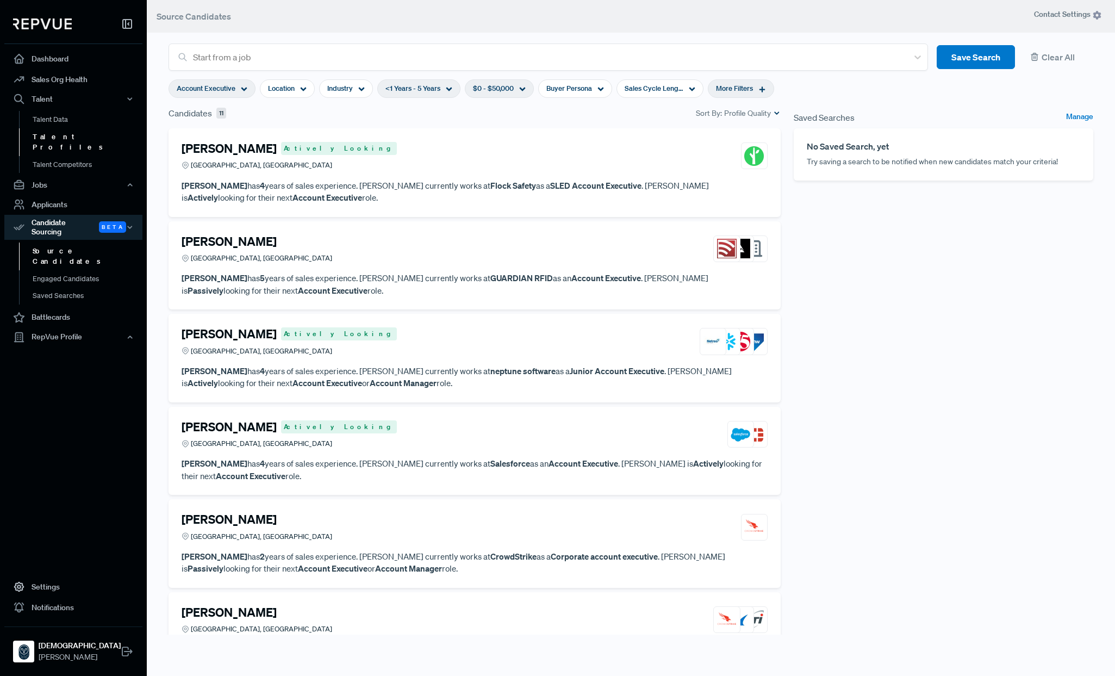
click at [65, 133] on link "Talent Profiles" at bounding box center [88, 142] width 138 height 28
